Goal: Find specific page/section: Find specific page/section

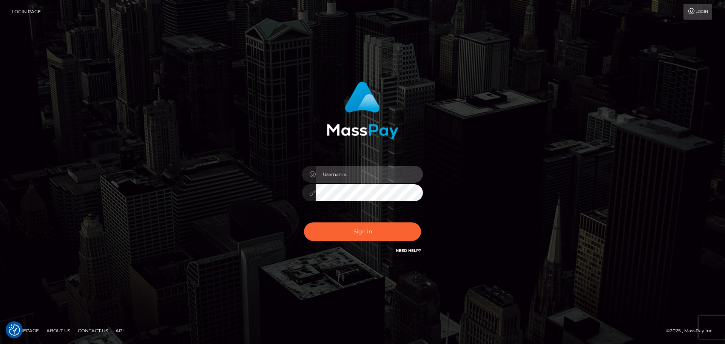
click at [342, 175] on input "text" at bounding box center [369, 174] width 107 height 17
type input "Veronica"
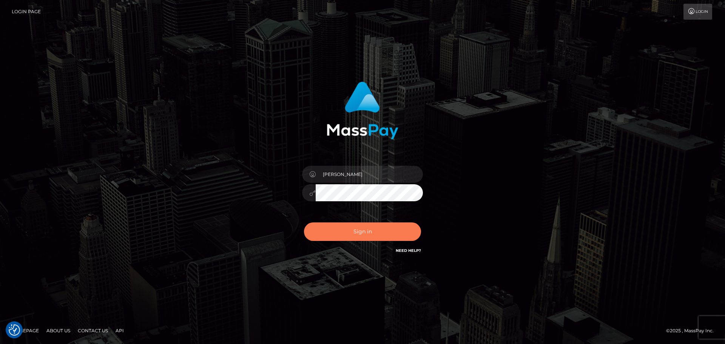
click at [359, 233] on button "Sign in" at bounding box center [362, 232] width 117 height 19
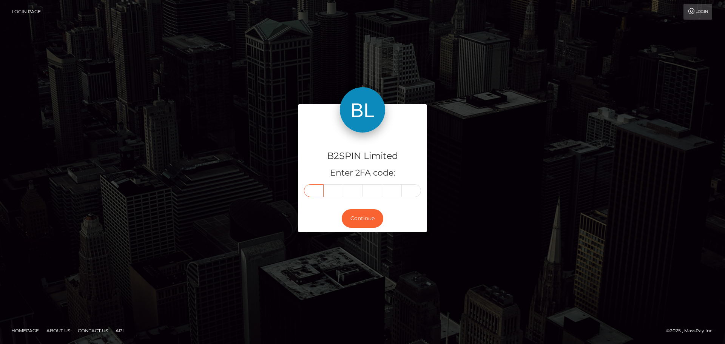
paste input "5"
type input "5"
type input "7"
type input "4"
type input "0"
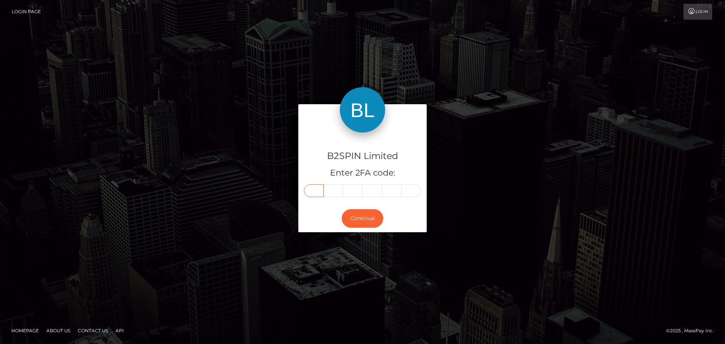
type input "4"
type input "6"
click at [357, 216] on button "Continue" at bounding box center [363, 218] width 42 height 19
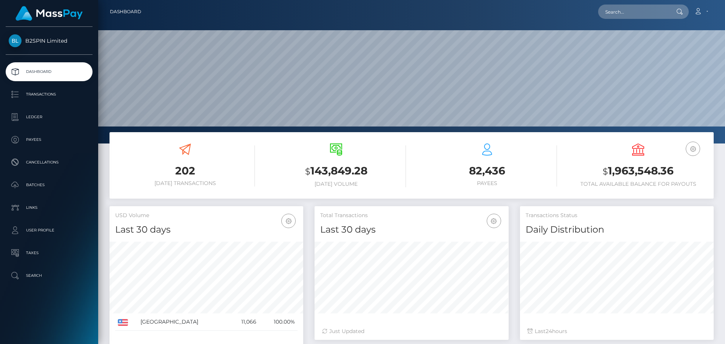
scroll to position [134, 194]
click at [631, 15] on input "text" at bounding box center [633, 12] width 71 height 14
paste input "0a0f53c4-7830-4ce5-9f85-bf5dc059754e"
click at [659, 12] on input "0a0f53c4-7830-4ce5-9f85-bf5dc059754e" at bounding box center [633, 12] width 71 height 14
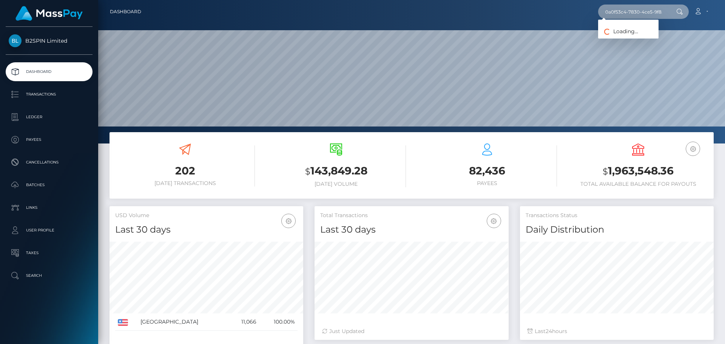
paste input "2126988540"
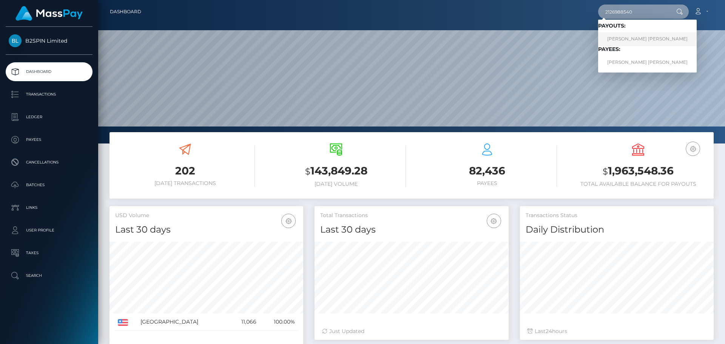
type input "2126988540"
click at [614, 36] on link "OSCAR DAVID GONZALEZ" at bounding box center [647, 39] width 99 height 14
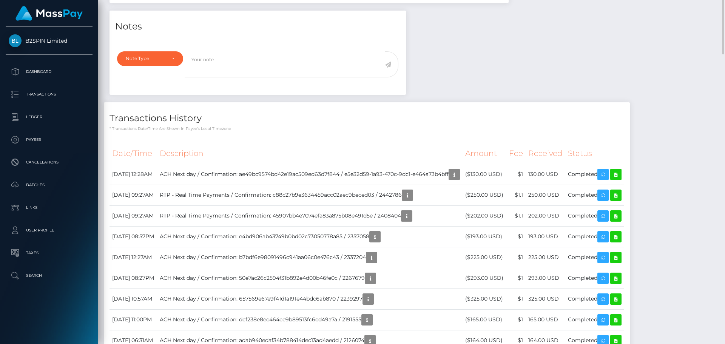
scroll to position [113, 0]
